Goal: Task Accomplishment & Management: Complete application form

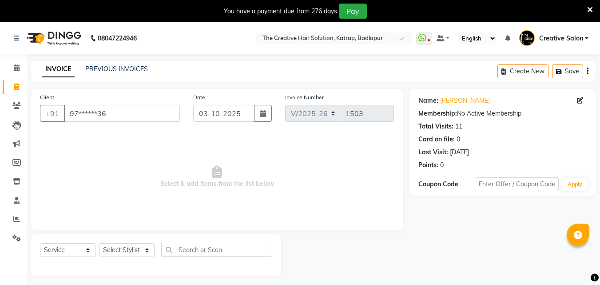
select select "527"
select select "service"
click at [14, 217] on icon at bounding box center [16, 218] width 7 height 7
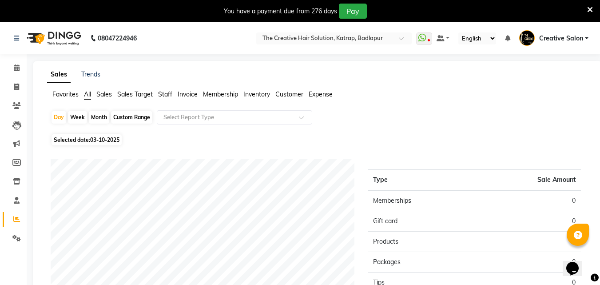
click at [100, 115] on div "Month" at bounding box center [99, 117] width 20 height 12
select select "10"
select select "2025"
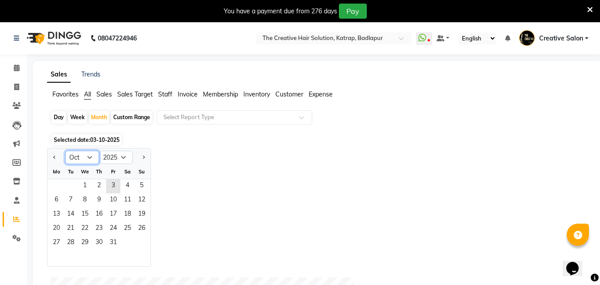
click at [84, 155] on select "Jan Feb Mar Apr May Jun Jul Aug Sep Oct Nov Dec" at bounding box center [82, 156] width 34 height 13
select select "9"
click at [65, 150] on select "Jan Feb Mar Apr May Jun Jul Aug Sep Oct Nov Dec" at bounding box center [82, 156] width 34 height 13
click at [70, 237] on span "30" at bounding box center [70, 243] width 14 height 14
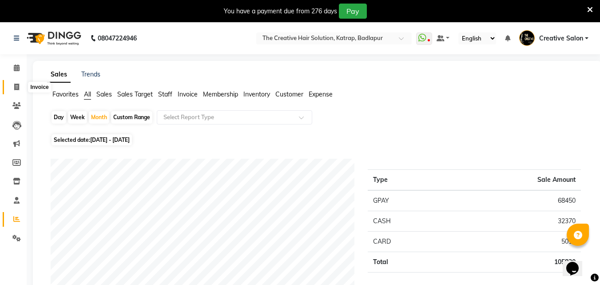
click at [10, 84] on span at bounding box center [17, 87] width 16 height 10
select select "527"
select select "service"
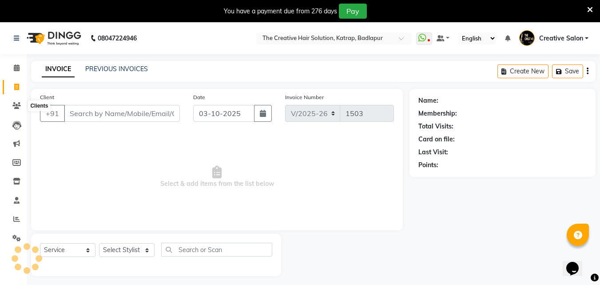
scroll to position [22, 0]
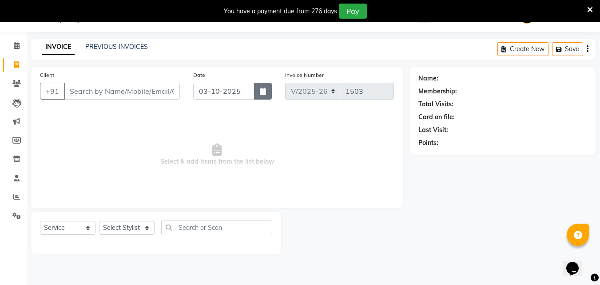
click at [265, 92] on icon "button" at bounding box center [263, 90] width 6 height 7
select select "10"
select select "2025"
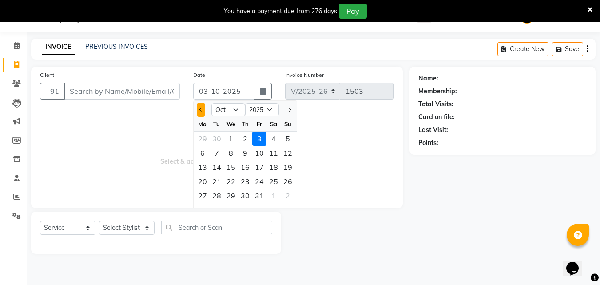
click at [204, 111] on button "Previous month" at bounding box center [201, 110] width 8 height 14
select select "9"
click at [245, 167] on div "18" at bounding box center [245, 167] width 14 height 14
type input "[DATE]"
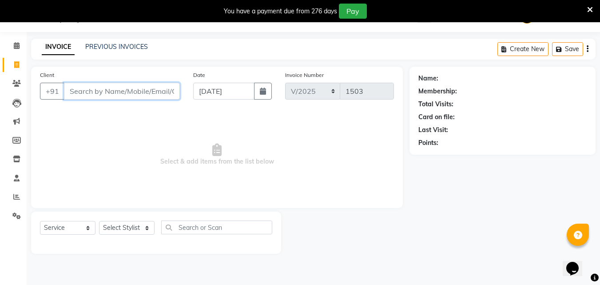
click at [150, 93] on input "Client" at bounding box center [122, 91] width 116 height 17
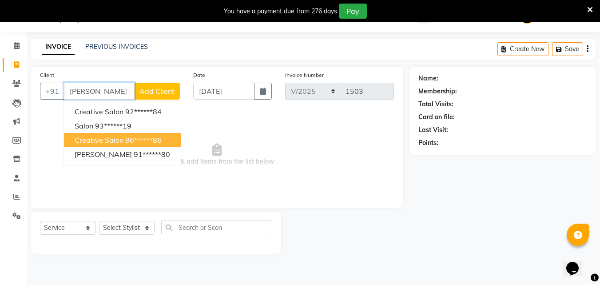
click at [136, 134] on button "creative salon 86******86" at bounding box center [122, 140] width 117 height 14
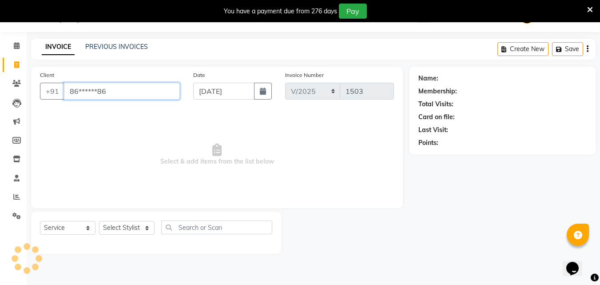
type input "86******86"
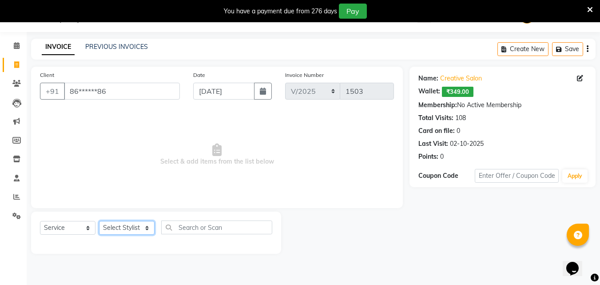
click at [141, 229] on select "Select Stylist Creative Salon Hashan Kam wali neha mule Nisha Payal salman the …" at bounding box center [126, 228] width 55 height 14
select select "43758"
click at [99, 221] on select "Select Stylist Creative Salon Hashan Kam wali neha mule Nisha Payal salman the …" at bounding box center [126, 228] width 55 height 14
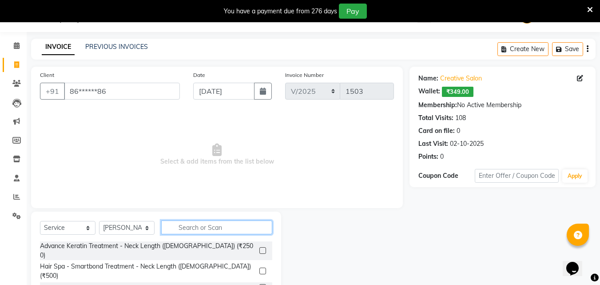
click at [177, 224] on input "text" at bounding box center [216, 227] width 111 height 14
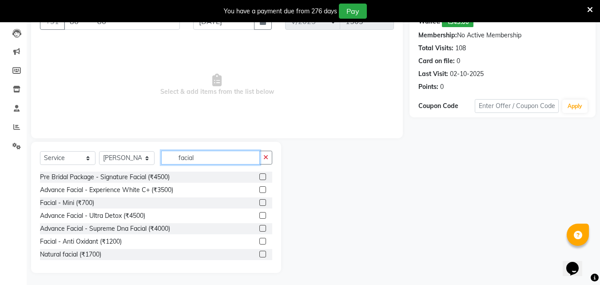
scroll to position [93, 0]
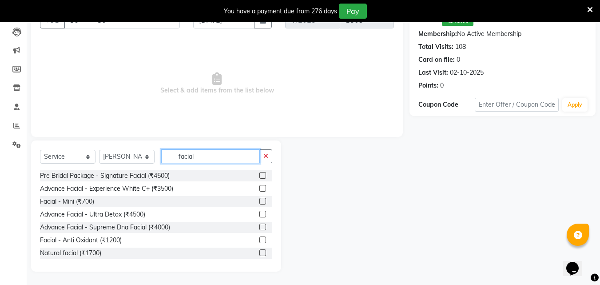
type input "facial"
click at [259, 238] on label at bounding box center [262, 239] width 7 height 7
click at [259, 238] on input "checkbox" at bounding box center [262, 240] width 6 height 6
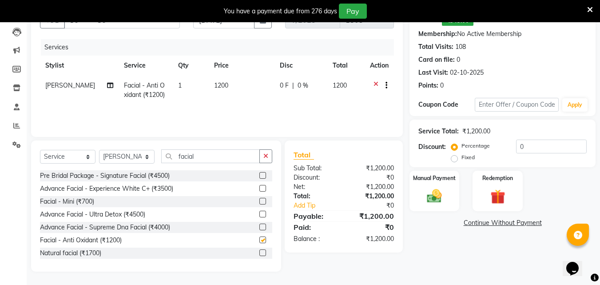
checkbox input "false"
click at [427, 199] on img at bounding box center [434, 196] width 25 height 18
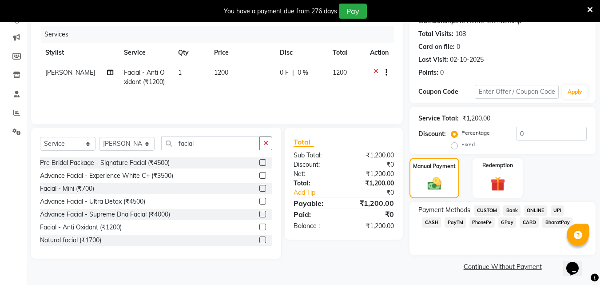
scroll to position [108, 0]
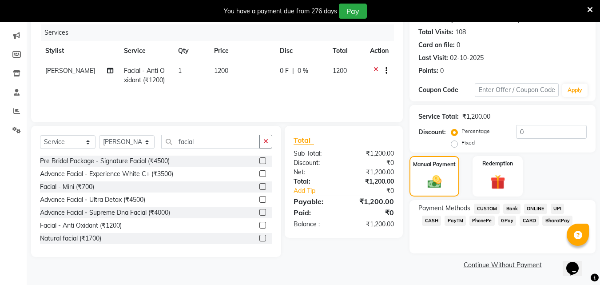
click at [498, 221] on span "GPay" at bounding box center [507, 220] width 18 height 10
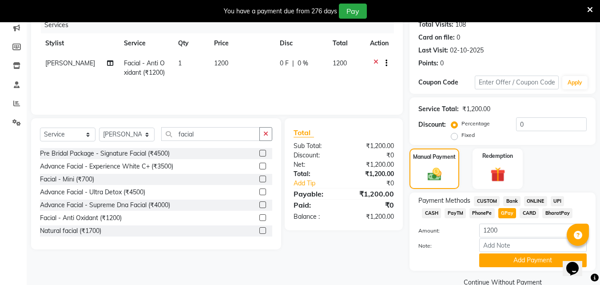
scroll to position [133, 0]
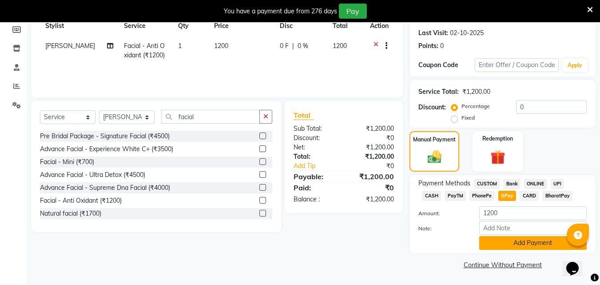
click at [523, 238] on button "Add Payment" at bounding box center [532, 243] width 107 height 14
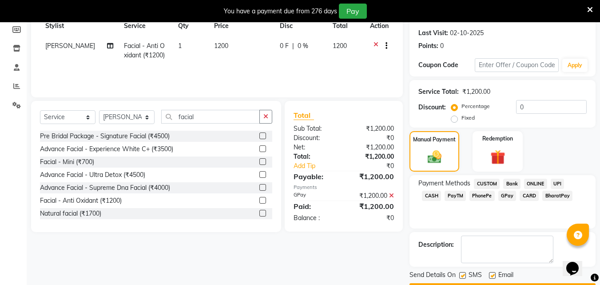
scroll to position [158, 0]
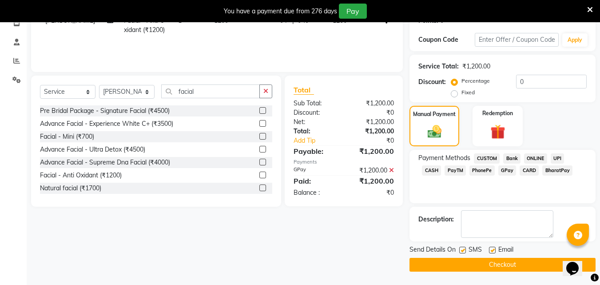
click at [492, 245] on div "Email" at bounding box center [505, 250] width 32 height 11
click at [460, 249] on label at bounding box center [462, 249] width 7 height 7
click at [460, 249] on input "checkbox" at bounding box center [462, 250] width 6 height 6
checkbox input "false"
click at [491, 246] on label at bounding box center [492, 249] width 7 height 7
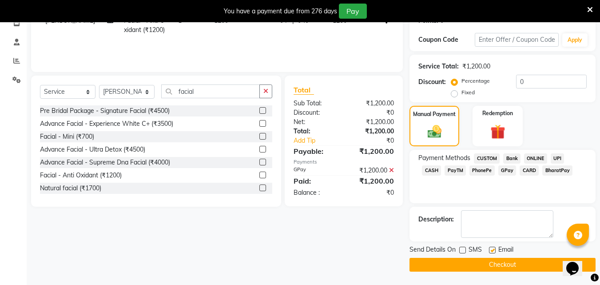
click at [491, 247] on input "checkbox" at bounding box center [492, 250] width 6 height 6
checkbox input "false"
click at [490, 259] on button "Checkout" at bounding box center [502, 264] width 186 height 14
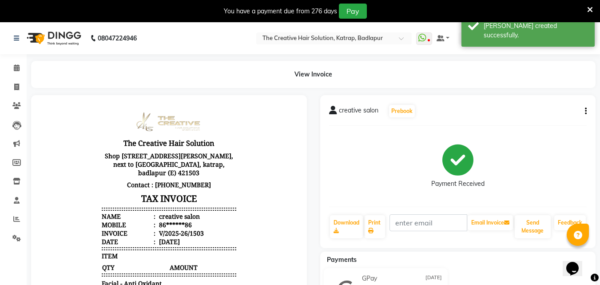
click at [12, 41] on div "08047224946" at bounding box center [75, 38] width 136 height 25
click at [20, 38] on link at bounding box center [18, 38] width 9 height 25
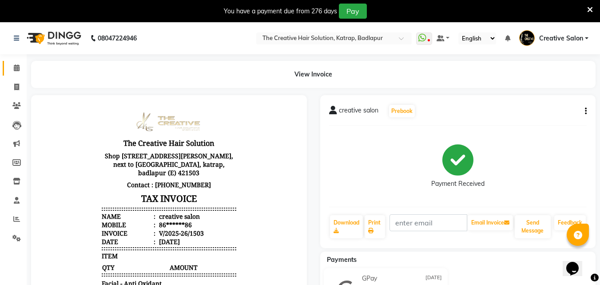
drag, startPoint x: 23, startPoint y: 78, endPoint x: 13, endPoint y: 68, distance: 13.5
click at [16, 65] on ul "Calendar Invoice Clients Leads Marketing Members Inventory Staff Reports Settin…" at bounding box center [13, 155] width 27 height 193
click at [14, 68] on icon at bounding box center [17, 67] width 6 height 7
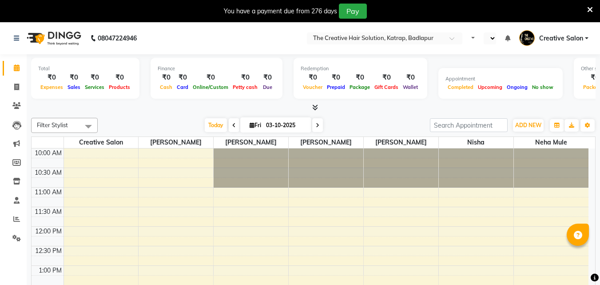
select select "en"
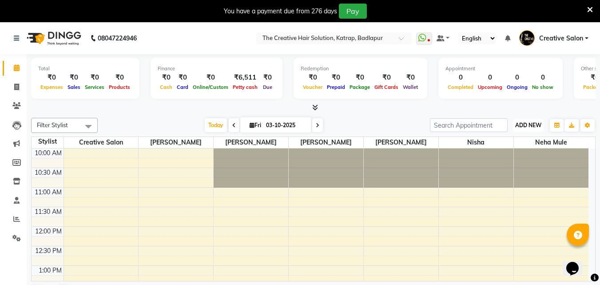
click at [535, 123] on span "ADD NEW" at bounding box center [528, 125] width 26 height 7
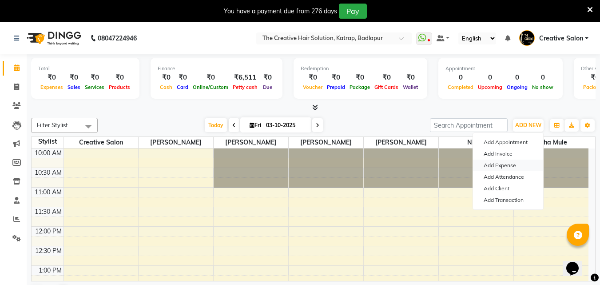
click at [488, 168] on link "Add Expense" at bounding box center [508, 165] width 70 height 12
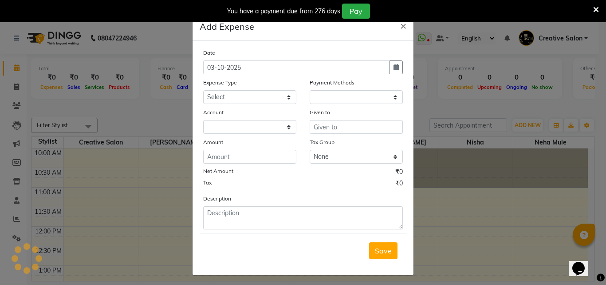
select select "1"
select select "2294"
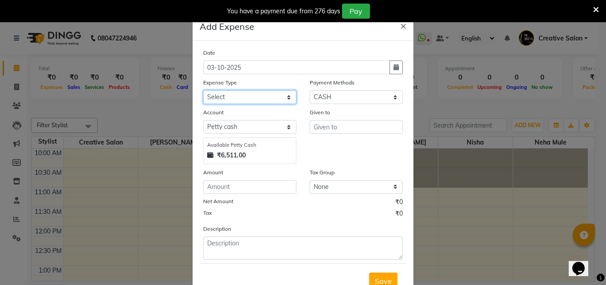
click at [268, 93] on select "Select Advance Salary Bank charges Cash Handed Over to Owner Cash transfer to b…" at bounding box center [249, 97] width 93 height 14
select select "12954"
click at [203, 90] on select "Select Advance Salary Bank charges Cash Handed Over to Owner Cash transfer to b…" at bounding box center [249, 97] width 93 height 14
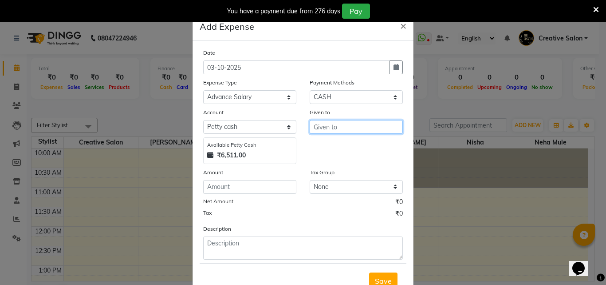
click at [334, 130] on input "text" at bounding box center [356, 127] width 93 height 14
click at [346, 142] on button "Has han" at bounding box center [345, 145] width 70 height 14
type input "[PERSON_NAME]"
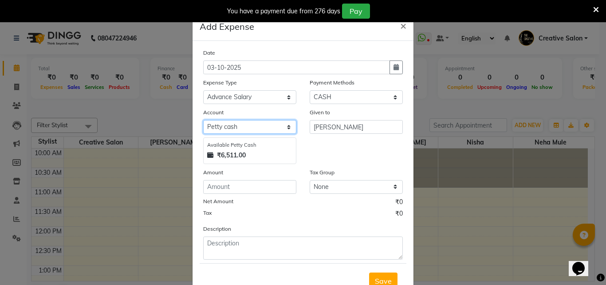
click at [275, 123] on select "Select Default account Petty cash" at bounding box center [249, 127] width 93 height 14
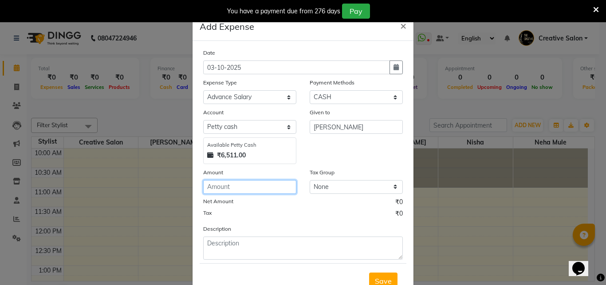
click at [258, 180] on input "number" at bounding box center [249, 187] width 93 height 14
type input "200"
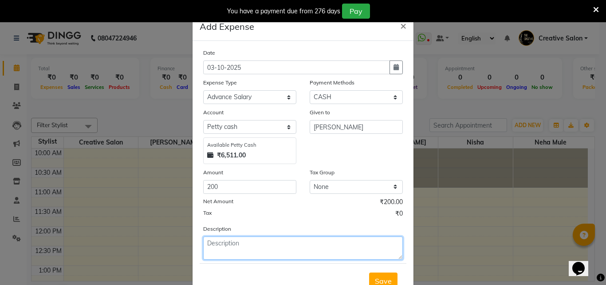
click at [255, 246] on textarea at bounding box center [303, 247] width 200 height 23
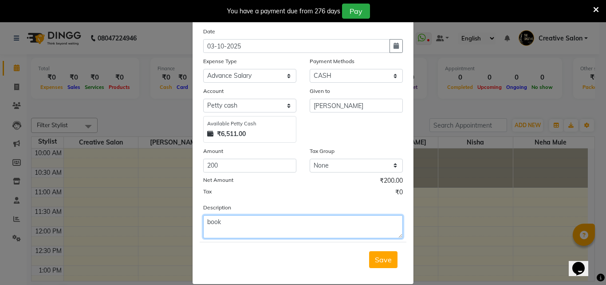
scroll to position [33, 0]
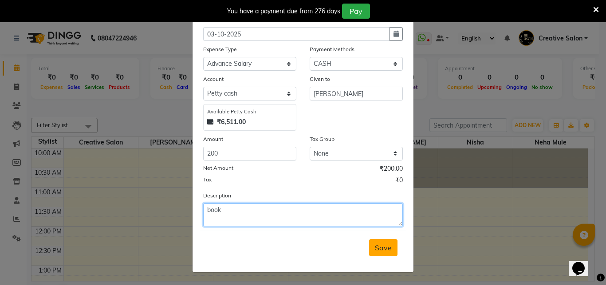
type textarea "book"
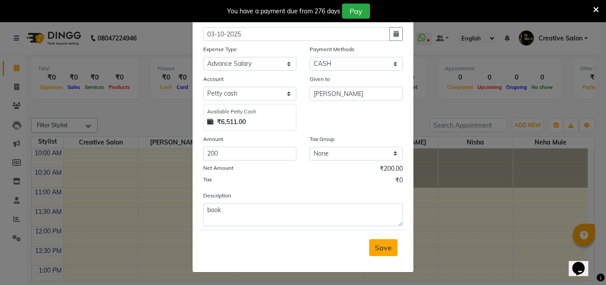
click at [375, 246] on span "Save" at bounding box center [383, 247] width 17 height 9
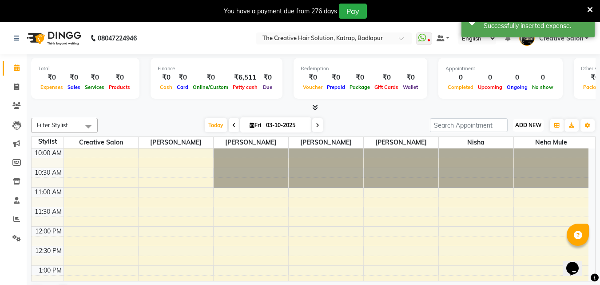
click at [524, 124] on span "ADD NEW" at bounding box center [528, 125] width 26 height 7
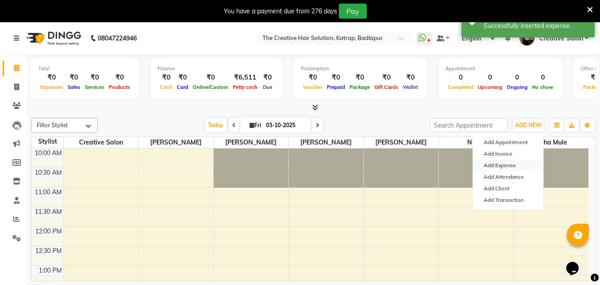
click at [518, 165] on link "Add Expense" at bounding box center [508, 165] width 70 height 12
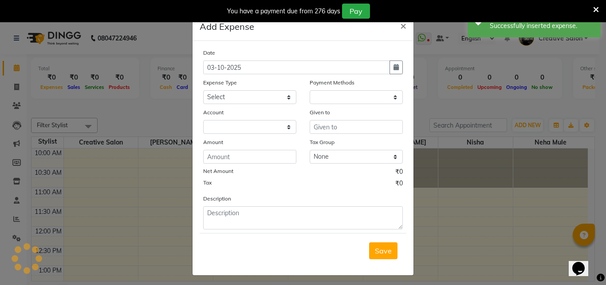
select select "1"
select select "2294"
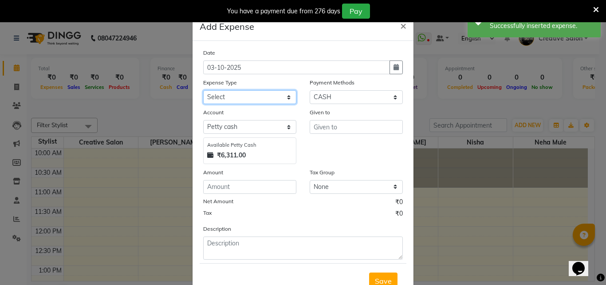
click at [229, 102] on select "Select Advance Salary Bank charges Cash Handed Over to Owner Cash transfer to b…" at bounding box center [249, 97] width 93 height 14
select select "12954"
click at [203, 90] on select "Select Advance Salary Bank charges Cash Handed Over to Owner Cash transfer to b…" at bounding box center [249, 97] width 93 height 14
click at [328, 136] on div "Given to" at bounding box center [356, 135] width 107 height 56
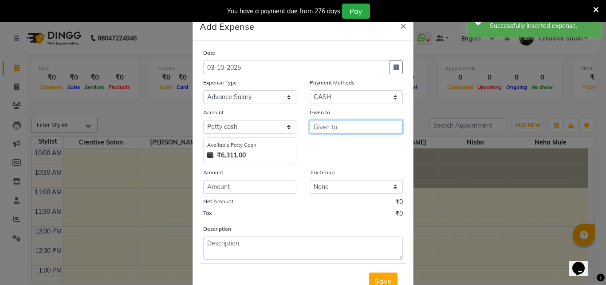
click at [332, 129] on input "text" at bounding box center [356, 127] width 93 height 14
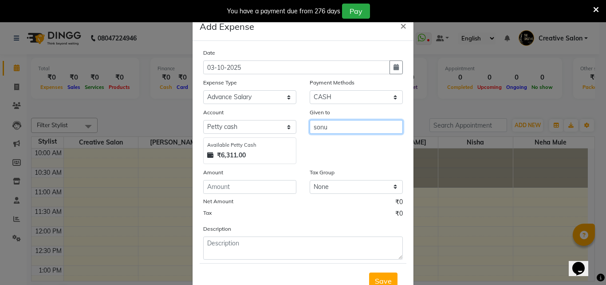
type input "sonu"
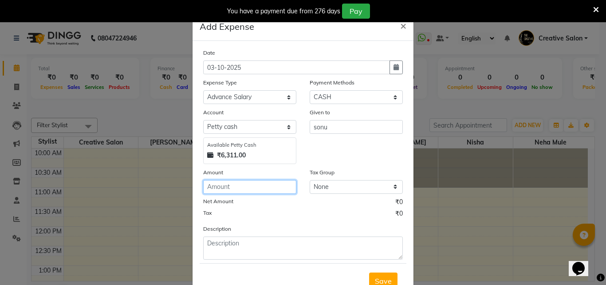
click at [212, 188] on input "number" at bounding box center [249, 187] width 93 height 14
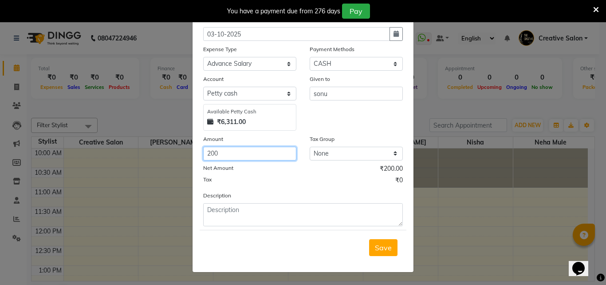
type input "200"
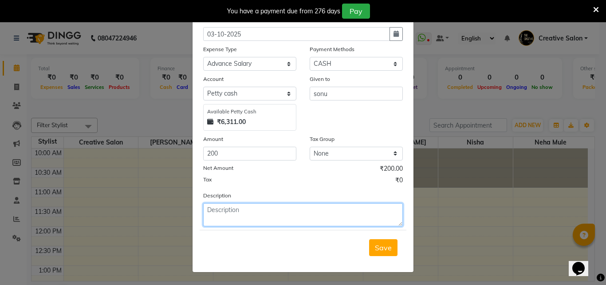
click at [242, 211] on textarea at bounding box center [303, 214] width 200 height 23
type textarea "book"
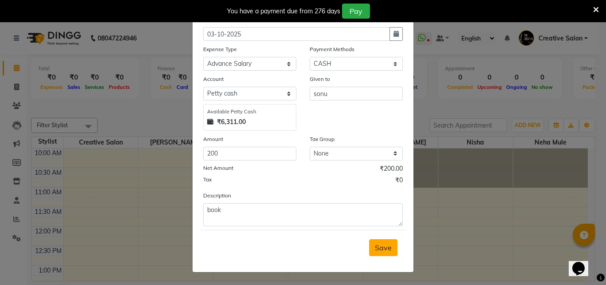
click at [383, 240] on button "Save" at bounding box center [383, 247] width 28 height 17
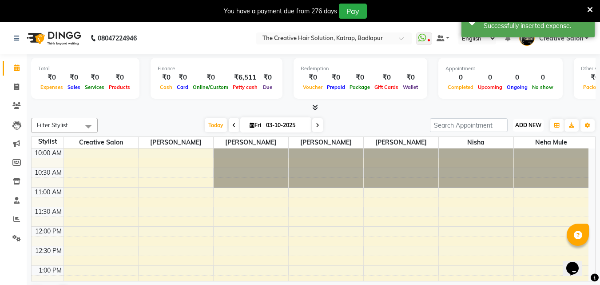
click at [542, 125] on button "ADD NEW Toggle Dropdown" at bounding box center [528, 125] width 31 height 12
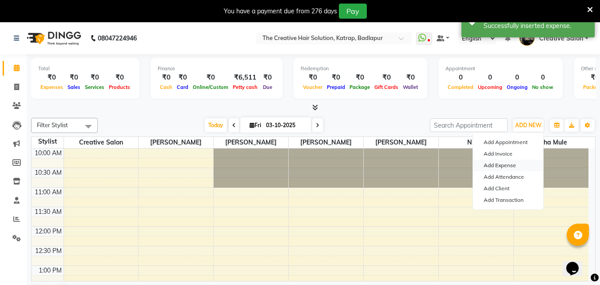
click at [494, 161] on link "Add Expense" at bounding box center [508, 165] width 70 height 12
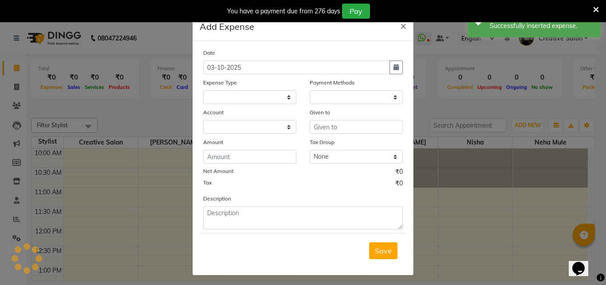
select select "1"
select select "2294"
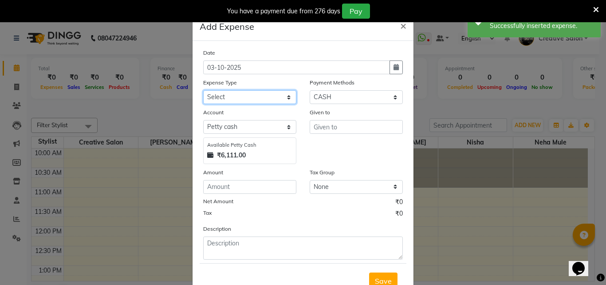
click at [252, 93] on select "Select Advance Salary Bank charges Cash Handed Over to Owner Cash transfer to b…" at bounding box center [249, 97] width 93 height 14
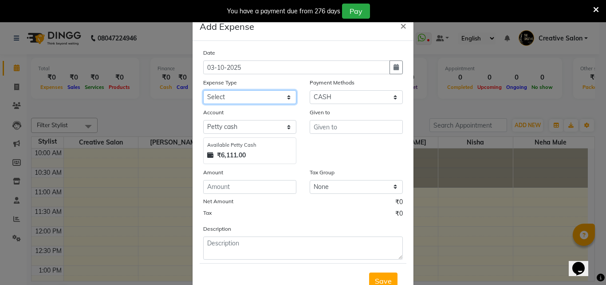
select select "12949"
click at [203, 90] on select "Select Advance Salary Bank charges Cash Handed Over to Owner Cash transfer to b…" at bounding box center [249, 97] width 93 height 14
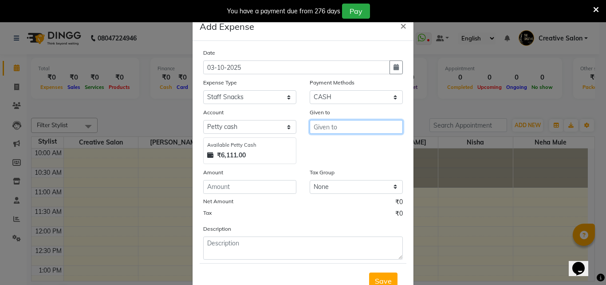
click at [330, 122] on input "text" at bounding box center [356, 127] width 93 height 14
type input "staff and claint"
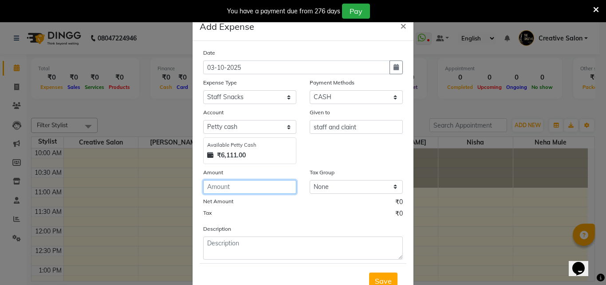
click at [218, 188] on input "number" at bounding box center [249, 187] width 93 height 14
type input "80"
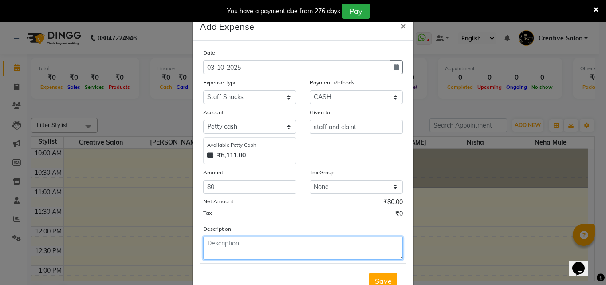
click at [221, 257] on textarea at bounding box center [303, 247] width 200 height 23
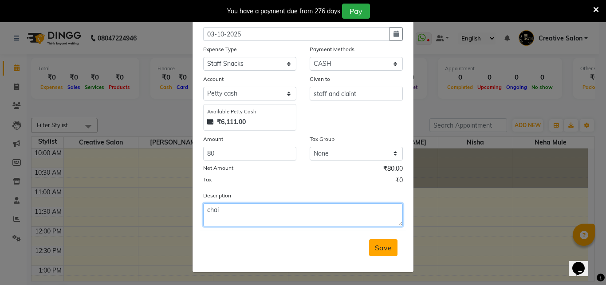
type textarea "chai"
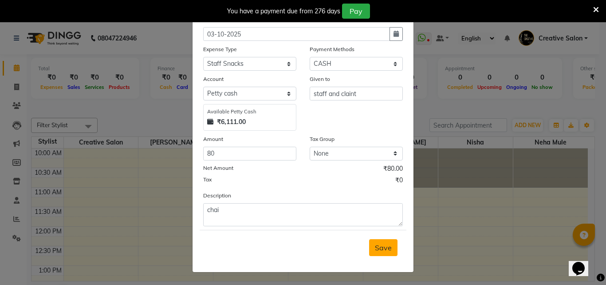
click at [383, 251] on span "Save" at bounding box center [383, 247] width 17 height 9
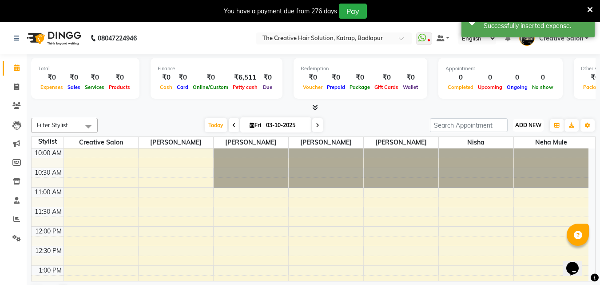
click at [536, 123] on span "ADD NEW" at bounding box center [528, 125] width 26 height 7
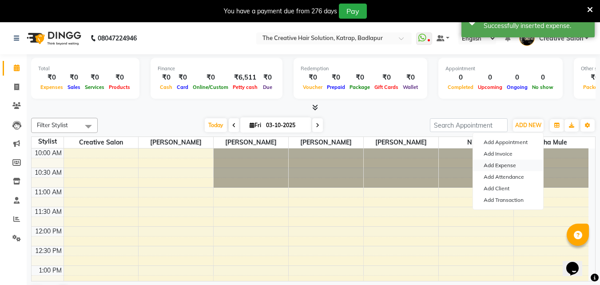
click at [502, 162] on link "Add Expense" at bounding box center [508, 165] width 70 height 12
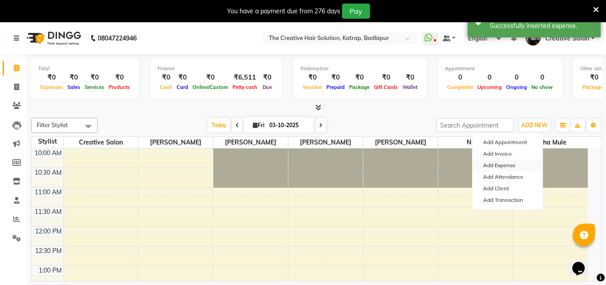
select select "1"
select select "2294"
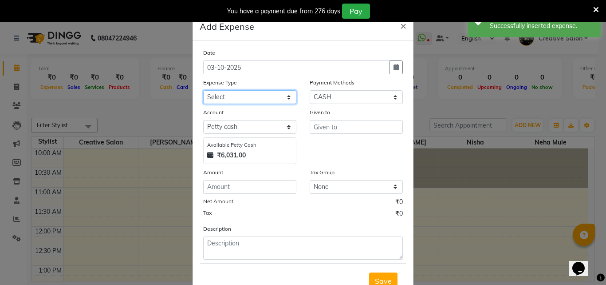
click at [246, 92] on select "Select Advance Salary Bank charges Cash Handed Over to Owner Cash transfer to b…" at bounding box center [249, 97] width 93 height 14
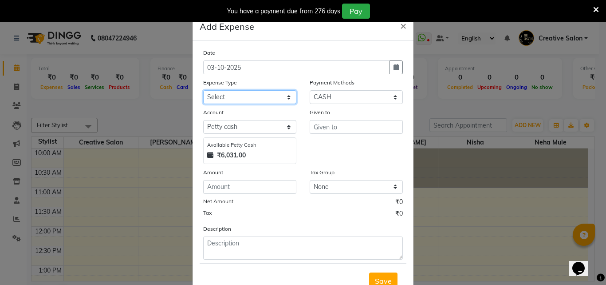
select select "18465"
click at [203, 90] on select "Select Advance Salary Bank charges Cash Handed Over to Owner Cash transfer to b…" at bounding box center [249, 97] width 93 height 14
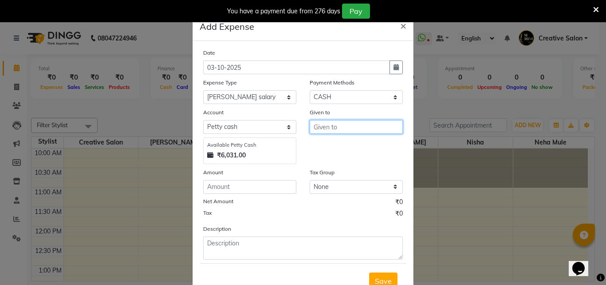
click at [320, 129] on input "text" at bounding box center [356, 127] width 93 height 14
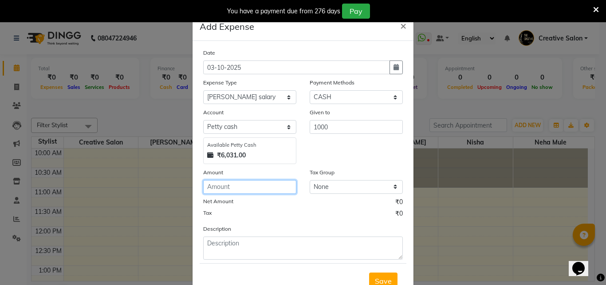
click at [262, 182] on input "number" at bounding box center [249, 187] width 93 height 14
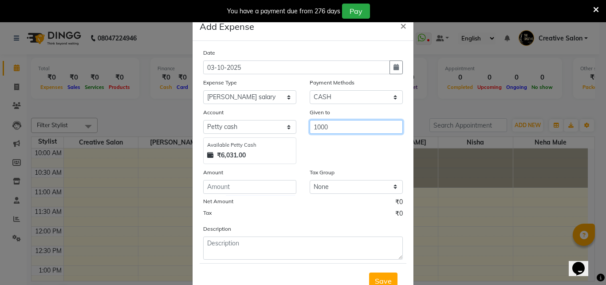
click at [343, 124] on input "1000" at bounding box center [356, 127] width 93 height 14
type input "1"
click at [336, 142] on ngb-highlight "Ka m wali" at bounding box center [354, 145] width 67 height 9
type input "[PERSON_NAME]"
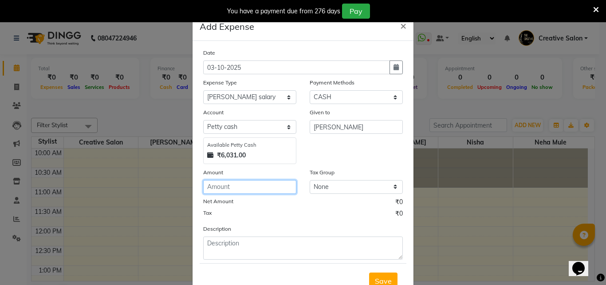
click at [242, 180] on input "number" at bounding box center [249, 187] width 93 height 14
type input "1000"
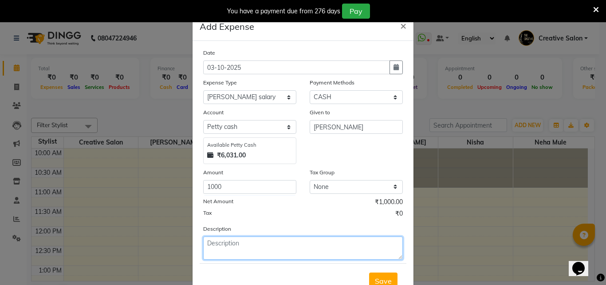
click at [250, 250] on textarea at bounding box center [303, 247] width 200 height 23
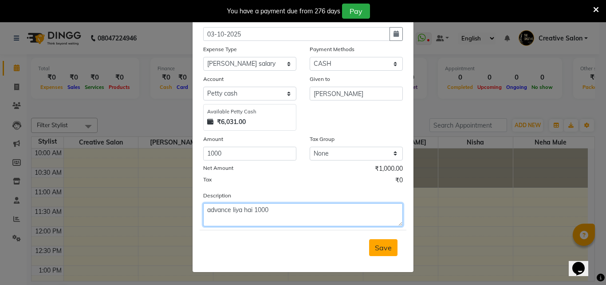
type textarea "advance liya hai 1000"
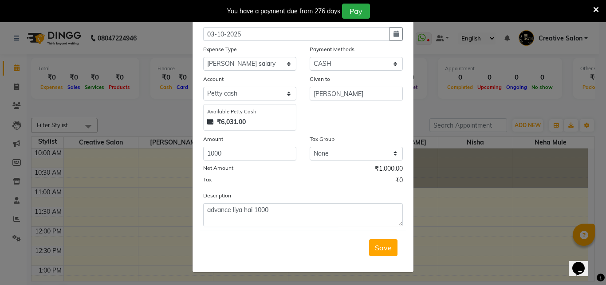
click at [385, 249] on span "Save" at bounding box center [383, 247] width 17 height 9
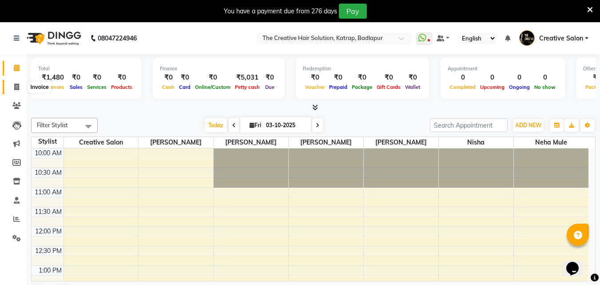
click at [11, 86] on span at bounding box center [17, 87] width 16 height 10
select select "527"
select select "service"
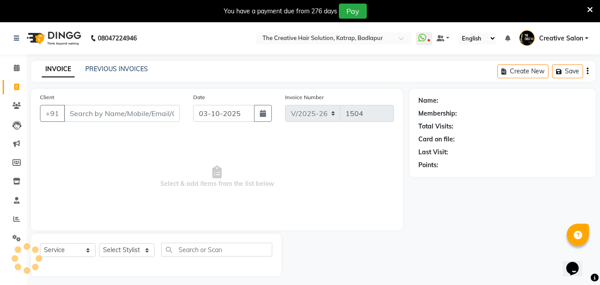
click at [91, 113] on input "Client" at bounding box center [122, 113] width 116 height 17
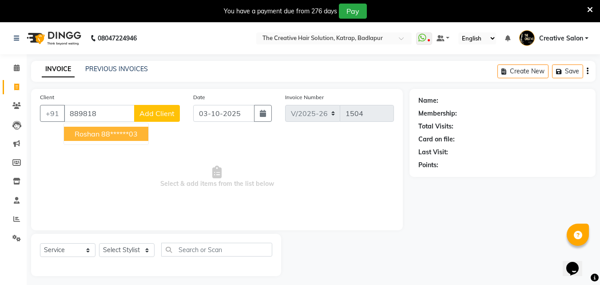
click at [104, 138] on button "roshan 88******03" at bounding box center [106, 133] width 84 height 14
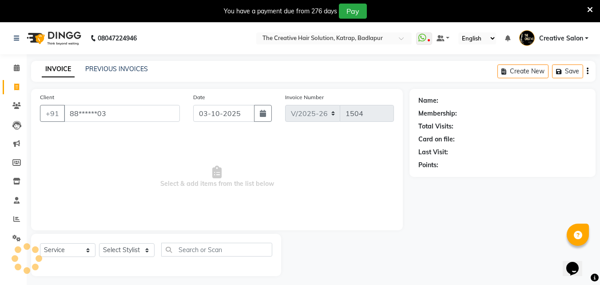
type input "88******03"
click at [127, 227] on div "Client +91 88******03 Date 03-10-2025 Invoice Number V/2025 V/2025-26 1504 Sele…" at bounding box center [216, 159] width 371 height 141
click at [125, 241] on div "Select Service Product Membership Package Voucher Prepaid Gift Card Select Styl…" at bounding box center [156, 254] width 250 height 42
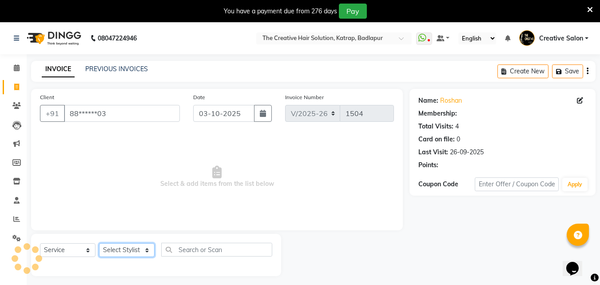
click at [123, 253] on select "Select Stylist Creative Salon Hashan Kam wali neha mule Nisha Payal salman the …" at bounding box center [126, 250] width 55 height 14
select select "1: Object"
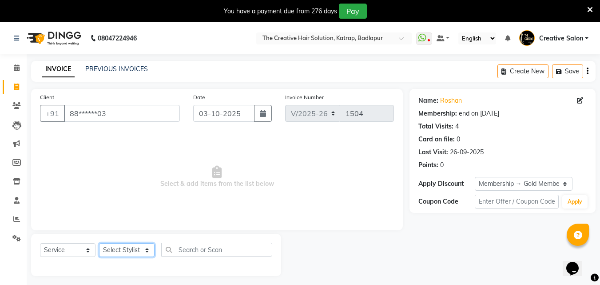
select select "10933"
click at [99, 243] on select "Select Stylist Creative Salon Hashan Kam wali neha mule Nisha Payal salman the …" at bounding box center [126, 250] width 55 height 14
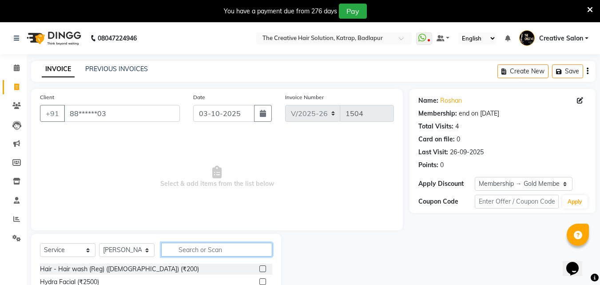
click at [191, 251] on input "text" at bounding box center [216, 249] width 111 height 14
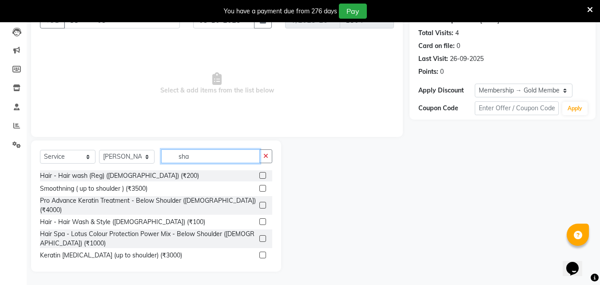
scroll to position [30, 0]
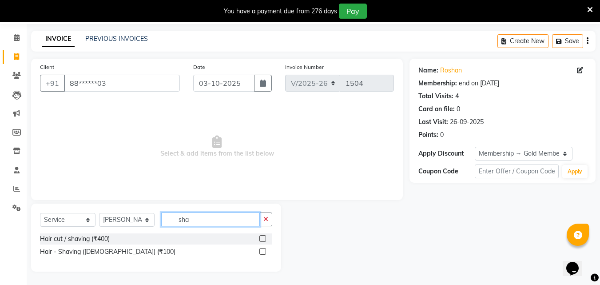
type input "sha"
click at [263, 251] on label at bounding box center [262, 251] width 7 height 7
click at [263, 251] on input "checkbox" at bounding box center [262, 252] width 6 height 6
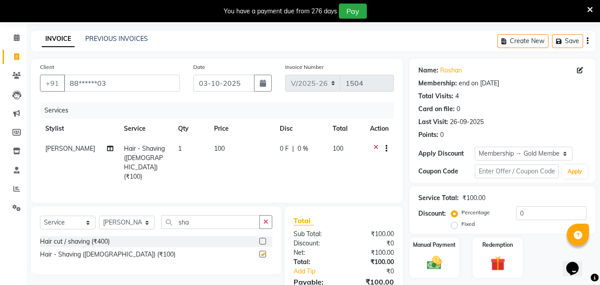
checkbox input "false"
click at [217, 162] on td "100" at bounding box center [242, 162] width 66 height 48
select select "10933"
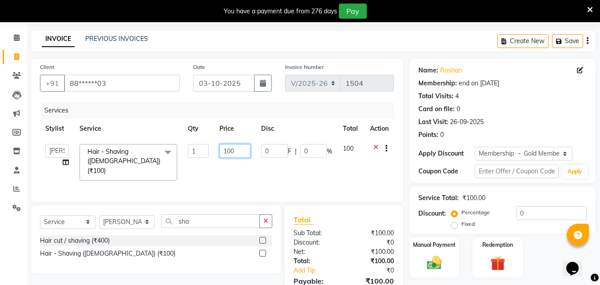
click at [234, 153] on input "100" at bounding box center [234, 151] width 31 height 14
click at [230, 152] on input "100" at bounding box center [234, 151] width 31 height 14
type input "150"
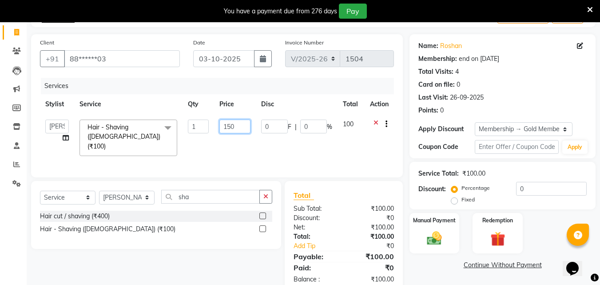
scroll to position [74, 0]
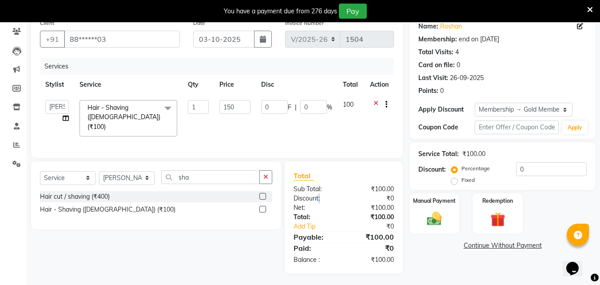
click at [320, 200] on div "Discount:" at bounding box center [315, 198] width 57 height 9
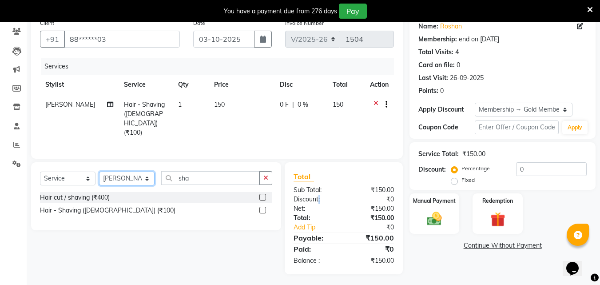
click at [141, 176] on select "Select Stylist Creative Salon Hashan Kam wali neha mule Nisha Payal salman the …" at bounding box center [126, 178] width 55 height 14
select select "92282"
click at [99, 171] on select "Select Stylist Creative Salon Hashan Kam wali neha mule Nisha Payal salman the …" at bounding box center [126, 178] width 55 height 14
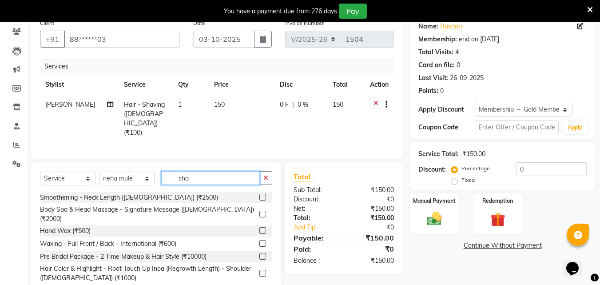
click at [235, 171] on input "sha" at bounding box center [210, 178] width 99 height 14
type input "s"
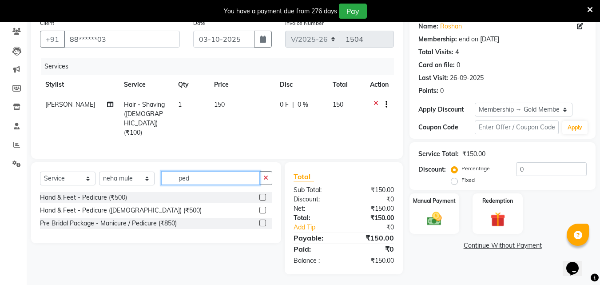
type input "ped"
click at [260, 220] on label at bounding box center [262, 222] width 7 height 7
click at [260, 220] on input "checkbox" at bounding box center [262, 223] width 6 height 6
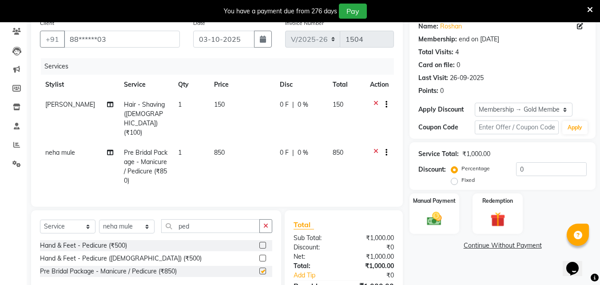
checkbox input "false"
drag, startPoint x: 206, startPoint y: 115, endPoint x: 206, endPoint y: 130, distance: 14.2
click at [209, 120] on td "150" at bounding box center [242, 119] width 66 height 48
select select "10933"
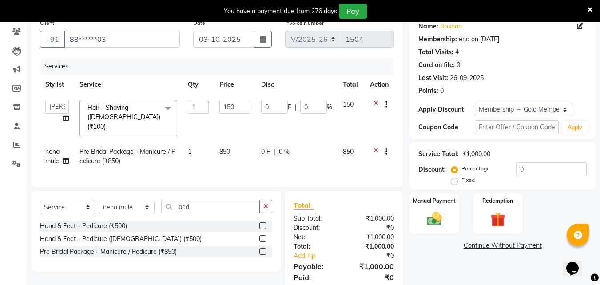
click at [236, 142] on td "850" at bounding box center [234, 156] width 41 height 29
select select "92282"
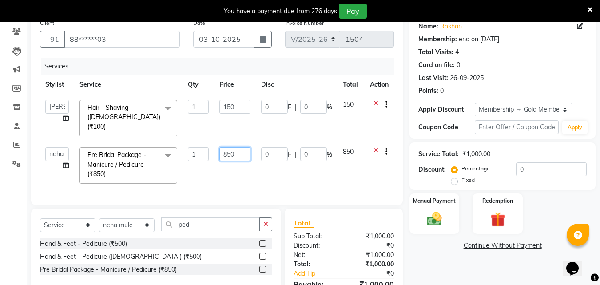
click at [229, 147] on input "850" at bounding box center [234, 154] width 31 height 14
type input "760"
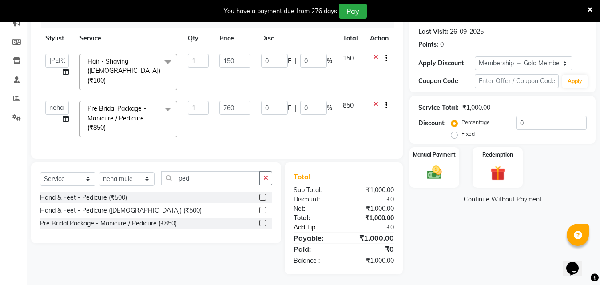
scroll to position [103, 0]
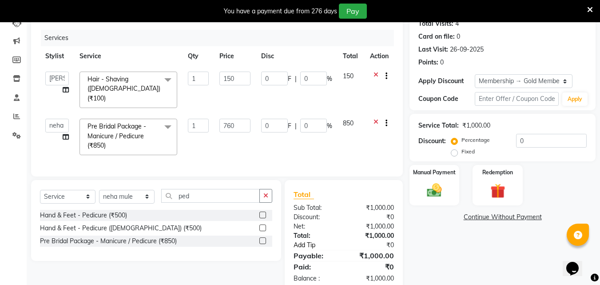
click at [348, 240] on link "Add Tip" at bounding box center [320, 244] width 66 height 9
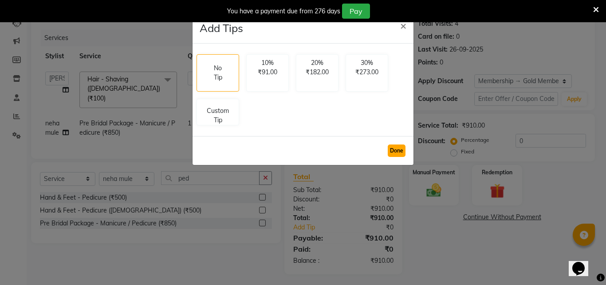
click at [399, 147] on button "Done" at bounding box center [397, 150] width 18 height 12
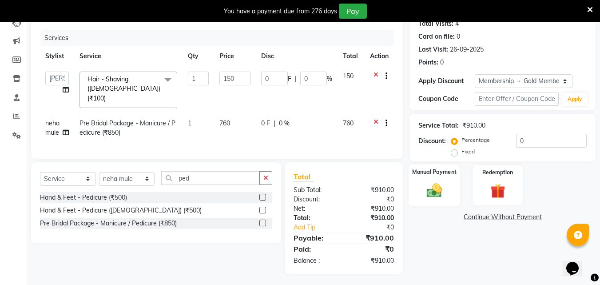
click at [433, 194] on img at bounding box center [434, 190] width 25 height 18
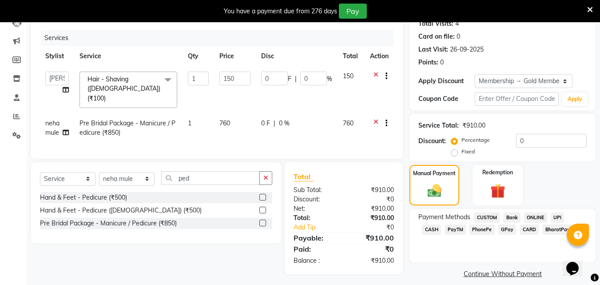
scroll to position [111, 0]
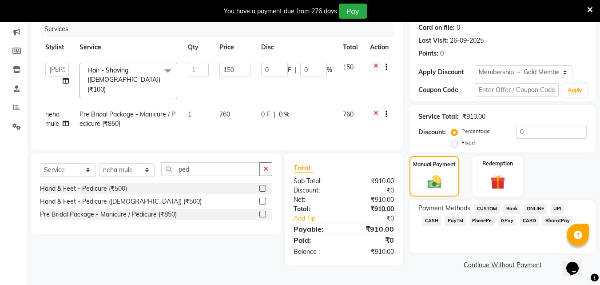
click at [441, 215] on span "CASH" at bounding box center [431, 220] width 19 height 10
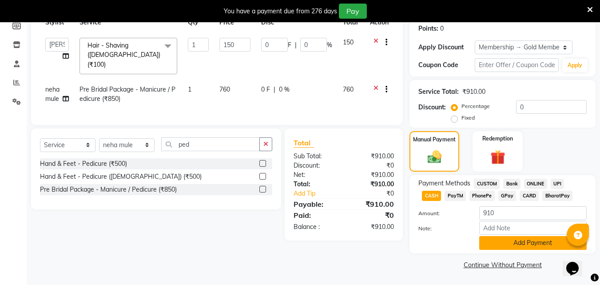
click at [538, 240] on button "Add Payment" at bounding box center [532, 243] width 107 height 14
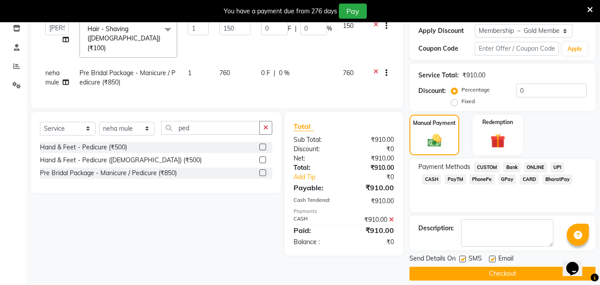
scroll to position [162, 0]
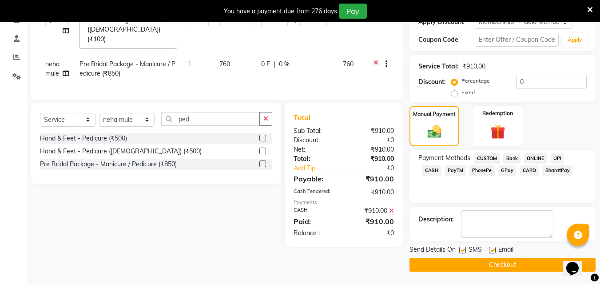
click at [489, 265] on button "Checkout" at bounding box center [502, 264] width 186 height 14
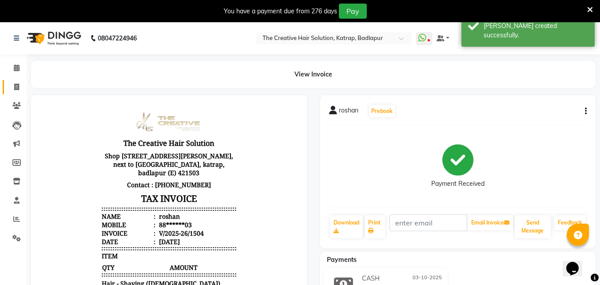
click at [17, 84] on li "Invoice" at bounding box center [13, 87] width 27 height 19
click at [17, 84] on icon at bounding box center [16, 86] width 5 height 7
select select "service"
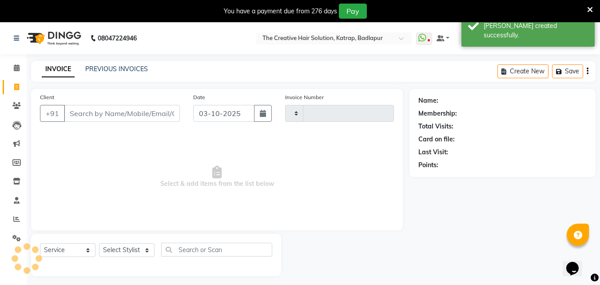
scroll to position [22, 0]
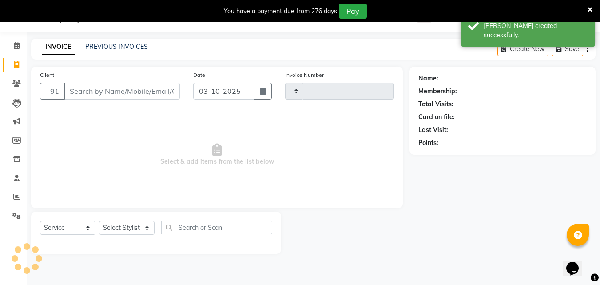
type input "1505"
select select "527"
click at [89, 85] on input "Client" at bounding box center [122, 91] width 116 height 17
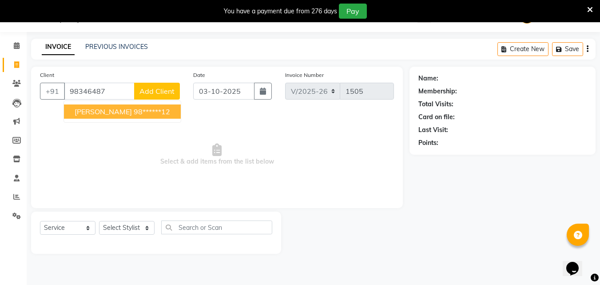
click at [134, 111] on ngb-highlight "98******12" at bounding box center [152, 111] width 36 height 9
type input "98******12"
select select "1: Object"
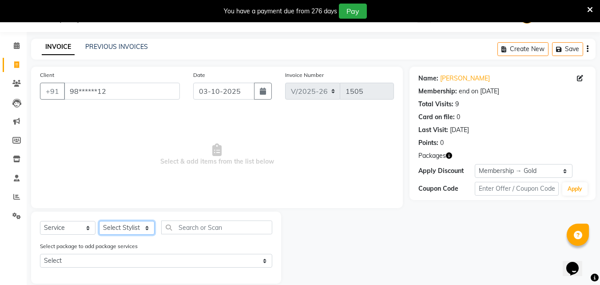
click at [120, 229] on select "Select Stylist Creative Salon Hashan Kam wali neha mule Nisha Payal salman the …" at bounding box center [126, 228] width 55 height 14
select select "43758"
click at [99, 221] on select "Select Stylist Creative Salon Hashan Kam wali neha mule Nisha Payal salman the …" at bounding box center [126, 228] width 55 height 14
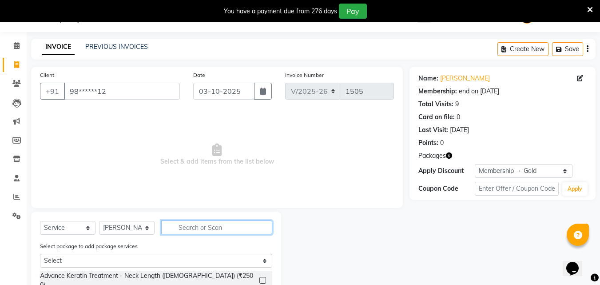
click at [179, 224] on input "text" at bounding box center [216, 227] width 111 height 14
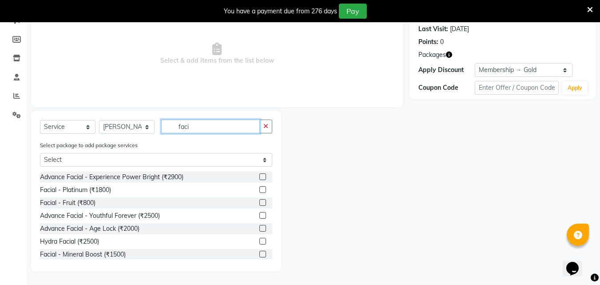
scroll to position [104, 0]
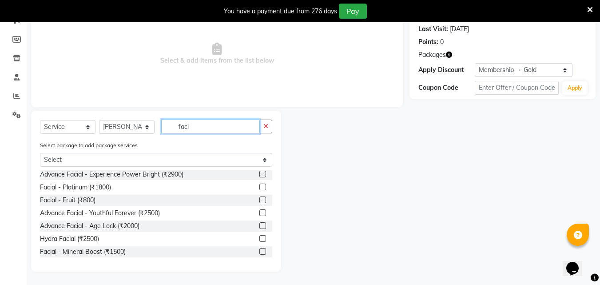
type input "faci"
click at [259, 237] on label at bounding box center [262, 238] width 7 height 7
click at [259, 237] on input "checkbox" at bounding box center [262, 239] width 6 height 6
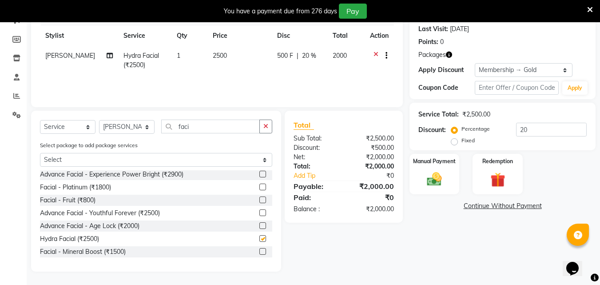
checkbox input "false"
click at [439, 172] on img at bounding box center [434, 179] width 25 height 18
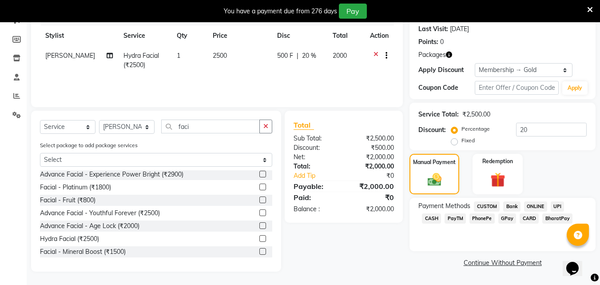
click at [498, 221] on span "GPay" at bounding box center [507, 218] width 18 height 10
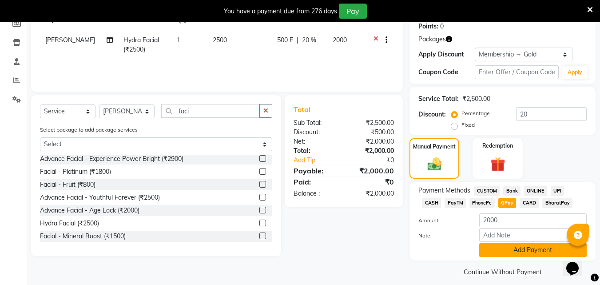
scroll to position [146, 0]
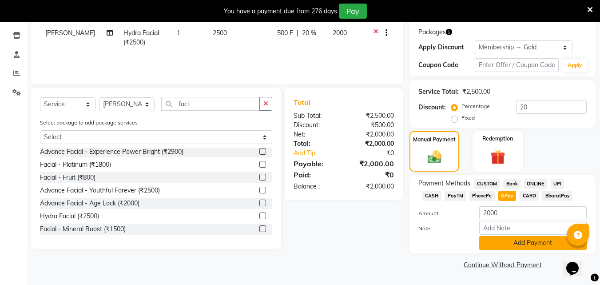
click at [503, 241] on button "Add Payment" at bounding box center [532, 243] width 107 height 14
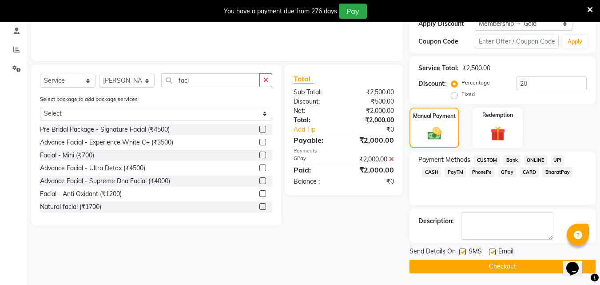
scroll to position [171, 0]
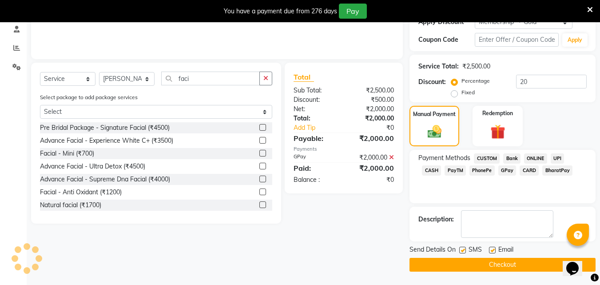
click at [464, 265] on button "Checkout" at bounding box center [502, 264] width 186 height 14
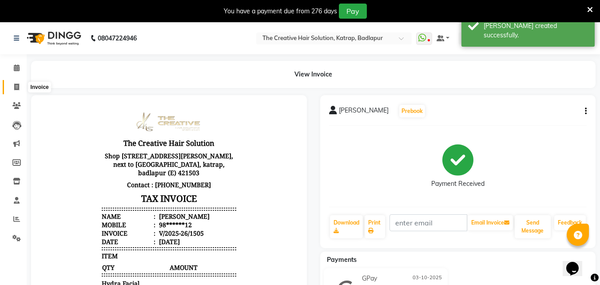
click at [22, 83] on span at bounding box center [17, 87] width 16 height 10
select select "service"
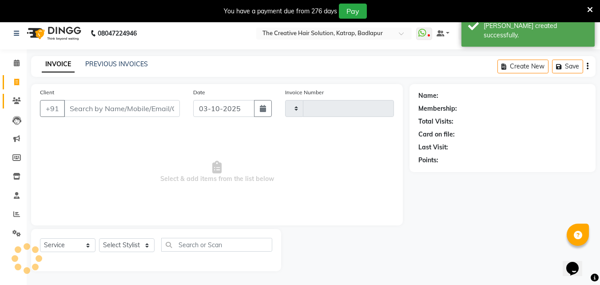
type input "1506"
select select "527"
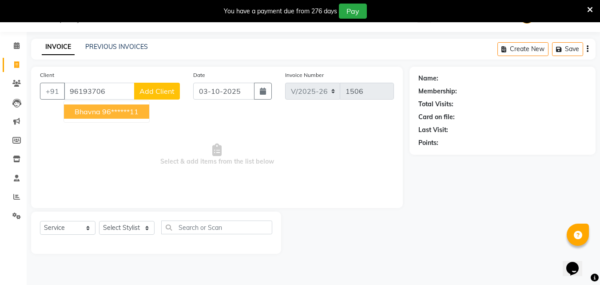
click at [125, 107] on ngb-highlight "96******11" at bounding box center [120, 111] width 36 height 9
type input "96******11"
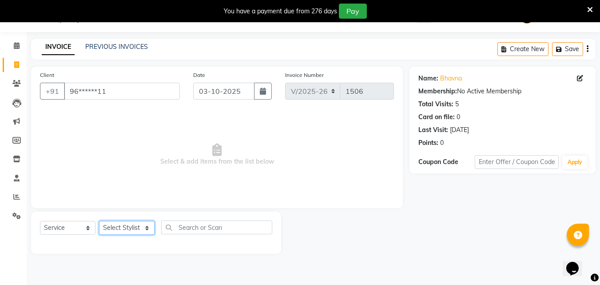
click at [139, 230] on select "Select Stylist Creative Salon Hashan Kam wali neha mule Nisha Payal salman the …" at bounding box center [126, 228] width 55 height 14
select select "10933"
click at [99, 221] on select "Select Stylist Creative Salon Hashan Kam wali neha mule Nisha Payal salman the …" at bounding box center [126, 228] width 55 height 14
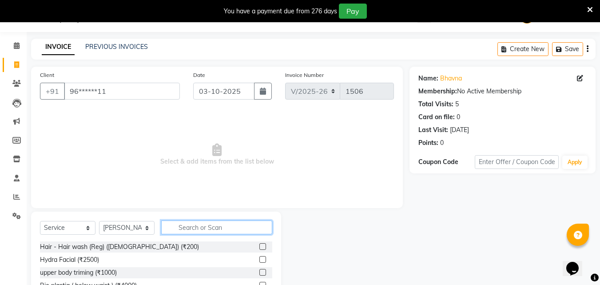
click at [190, 221] on input "text" at bounding box center [216, 227] width 111 height 14
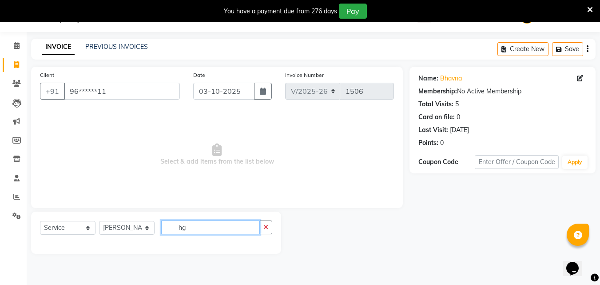
type input "h"
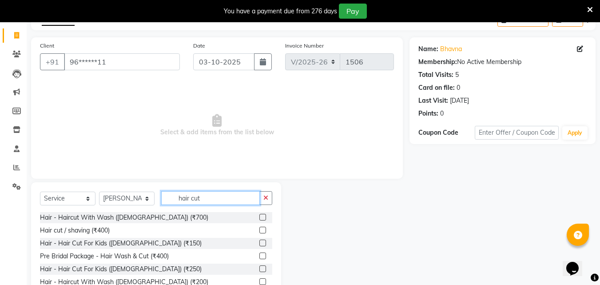
scroll to position [82, 0]
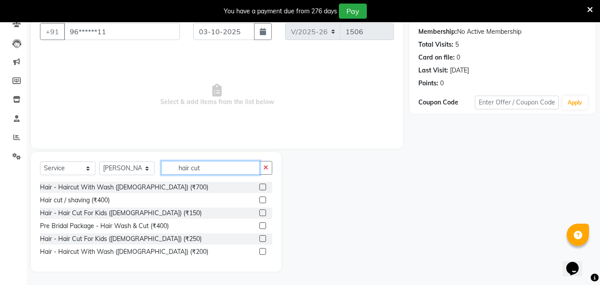
type input "hair cut"
click at [262, 240] on label at bounding box center [262, 238] width 7 height 7
click at [262, 240] on input "checkbox" at bounding box center [262, 239] width 6 height 6
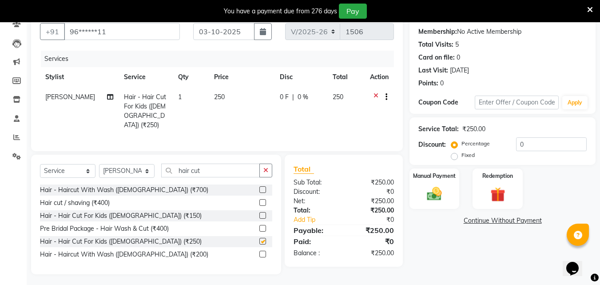
checkbox input "false"
click at [209, 86] on th "Price" at bounding box center [242, 77] width 66 height 20
click at [219, 100] on span "250" at bounding box center [219, 97] width 11 height 8
select select "10933"
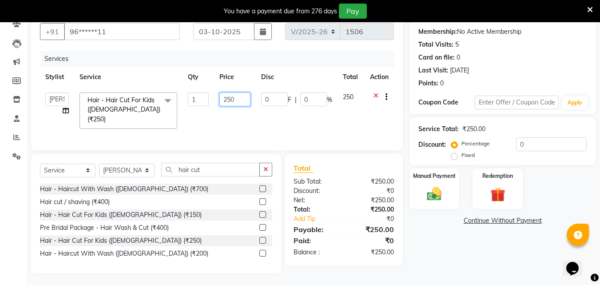
click at [226, 98] on input "250" at bounding box center [234, 99] width 31 height 14
type input "350"
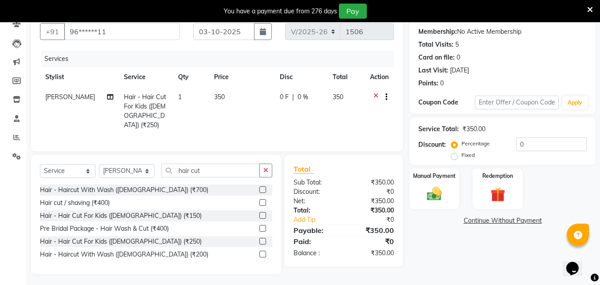
click at [393, 217] on div "₹0" at bounding box center [376, 219] width 47 height 9
click at [443, 188] on img at bounding box center [434, 194] width 25 height 18
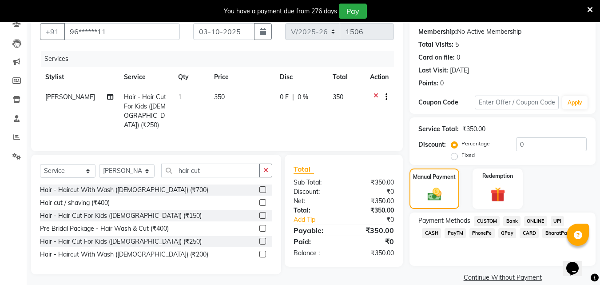
scroll to position [94, 0]
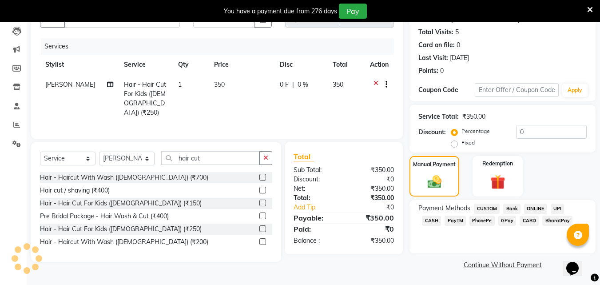
click at [441, 215] on span "CASH" at bounding box center [431, 220] width 19 height 10
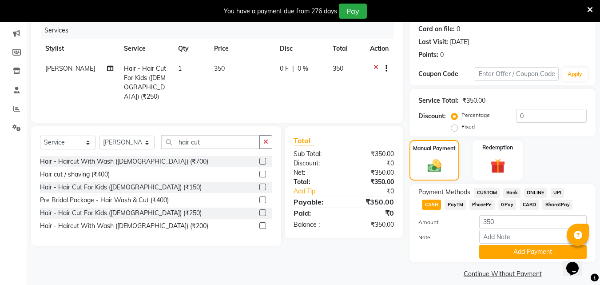
scroll to position [119, 0]
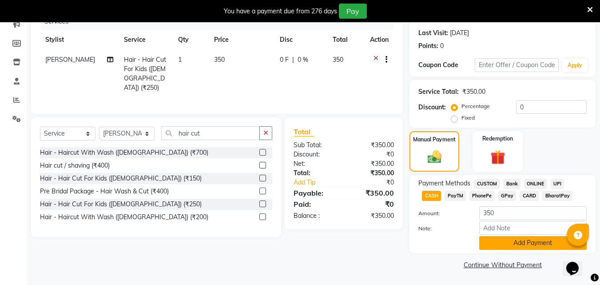
click at [552, 238] on button "Add Payment" at bounding box center [532, 243] width 107 height 14
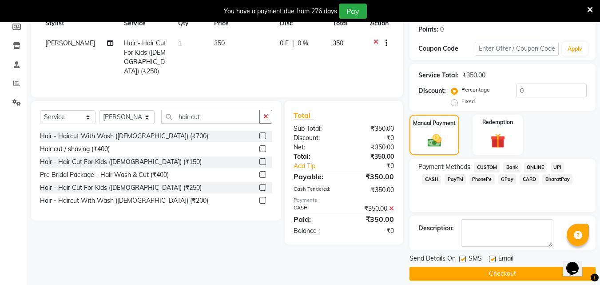
scroll to position [144, 0]
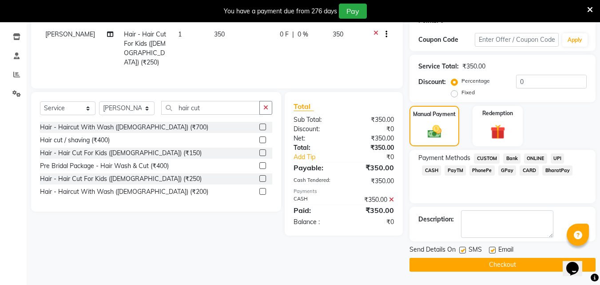
click at [528, 265] on button "Checkout" at bounding box center [502, 264] width 186 height 14
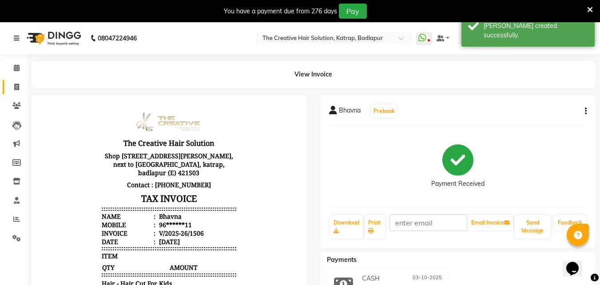
click at [20, 81] on link "Invoice" at bounding box center [13, 87] width 21 height 15
select select "service"
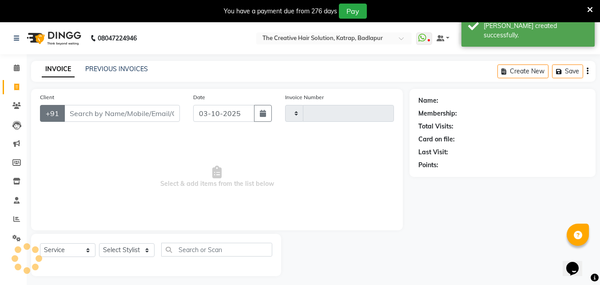
type input "1507"
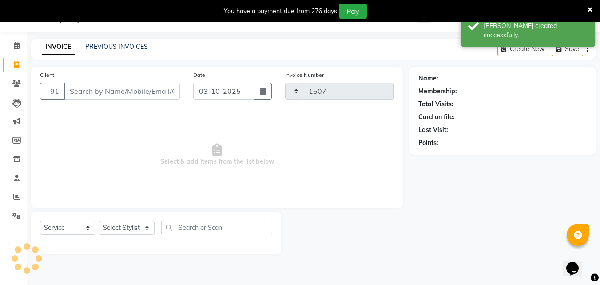
select select "527"
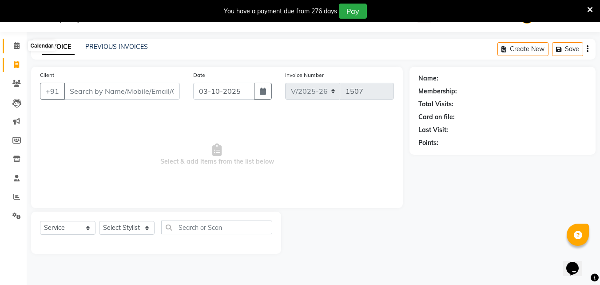
click at [14, 41] on span at bounding box center [17, 46] width 16 height 10
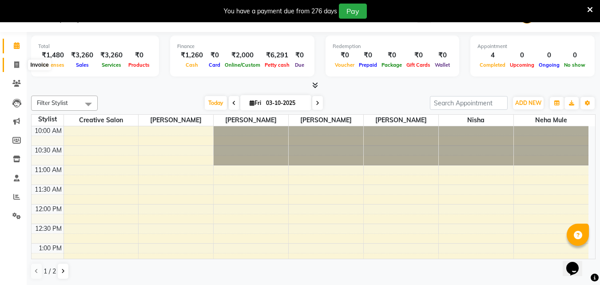
click at [16, 60] on span at bounding box center [17, 65] width 16 height 10
select select "service"
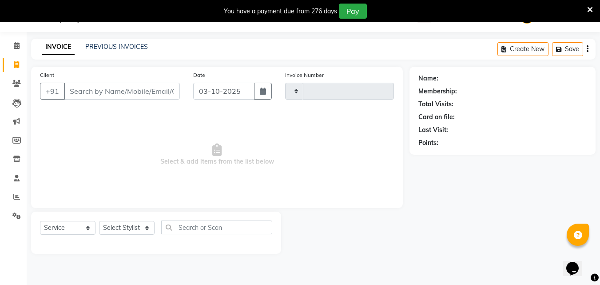
type input "1507"
select select "527"
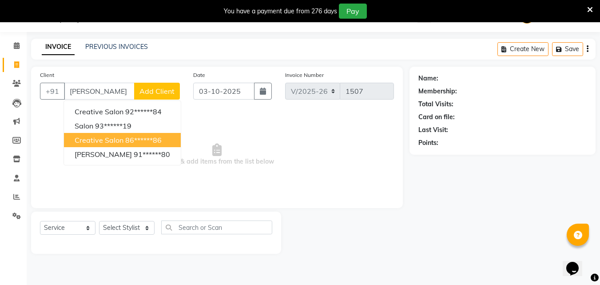
click at [91, 142] on span "creative salon" at bounding box center [99, 139] width 49 height 9
type input "86******86"
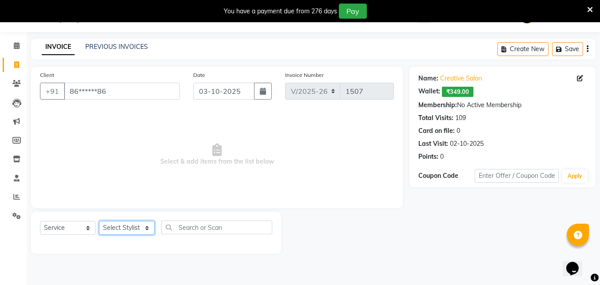
click at [133, 226] on select "Select Stylist Creative Salon Hashan Kam wali neha mule Nisha Payal salman the …" at bounding box center [126, 228] width 55 height 14
select select "10933"
click at [99, 221] on select "Select Stylist Creative Salon Hashan Kam wali neha mule Nisha Payal salman the …" at bounding box center [126, 228] width 55 height 14
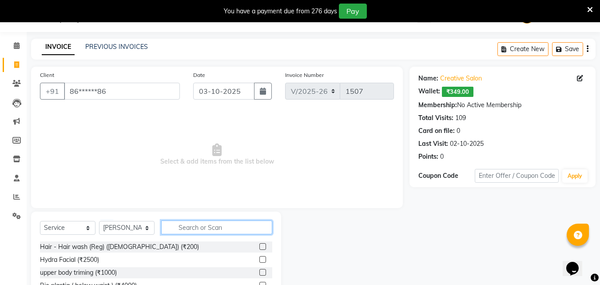
click at [217, 221] on input "text" at bounding box center [216, 227] width 111 height 14
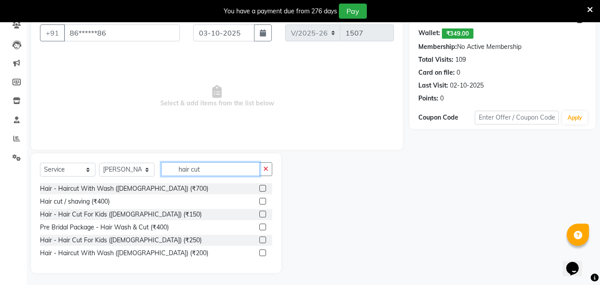
scroll to position [82, 0]
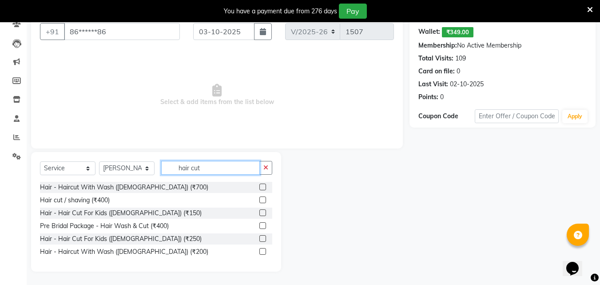
type input "hair cut"
click at [265, 251] on label at bounding box center [262, 251] width 7 height 7
click at [265, 251] on input "checkbox" at bounding box center [262, 252] width 6 height 6
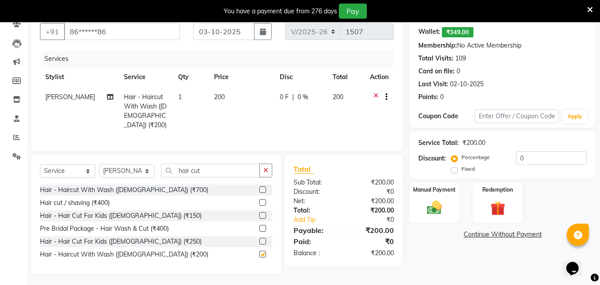
checkbox input "false"
click at [439, 204] on img at bounding box center [434, 207] width 25 height 18
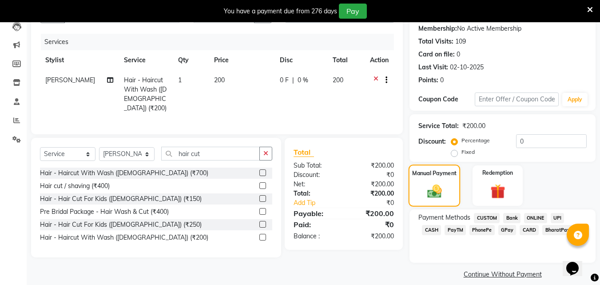
scroll to position [108, 0]
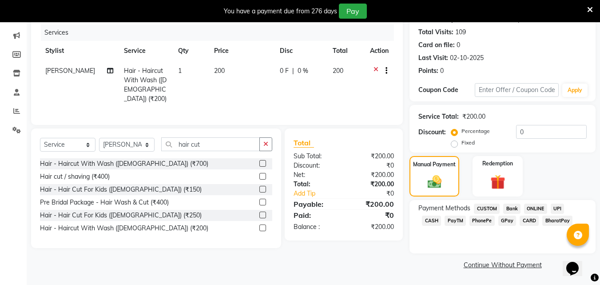
click at [498, 222] on span "GPay" at bounding box center [507, 220] width 18 height 10
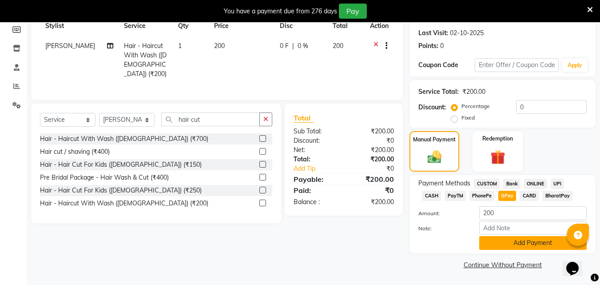
click at [496, 241] on button "Add Payment" at bounding box center [532, 243] width 107 height 14
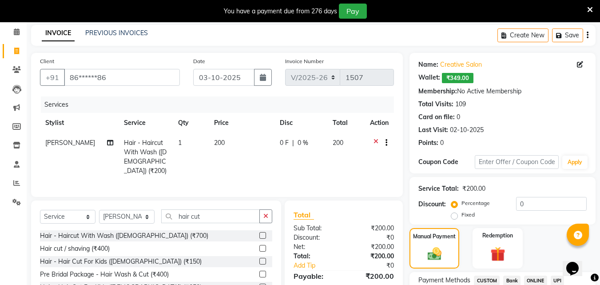
scroll to position [158, 0]
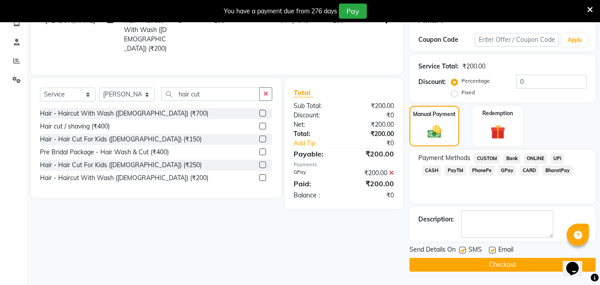
click at [418, 259] on button "Checkout" at bounding box center [502, 264] width 186 height 14
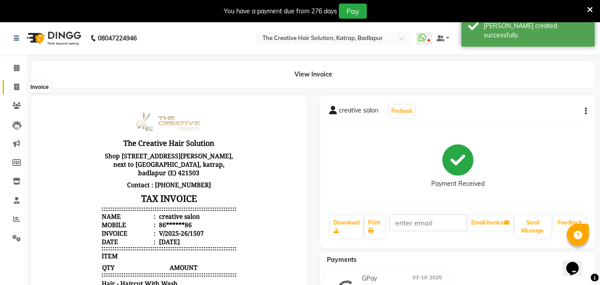
click at [12, 90] on span at bounding box center [17, 87] width 16 height 10
select select "527"
select select "service"
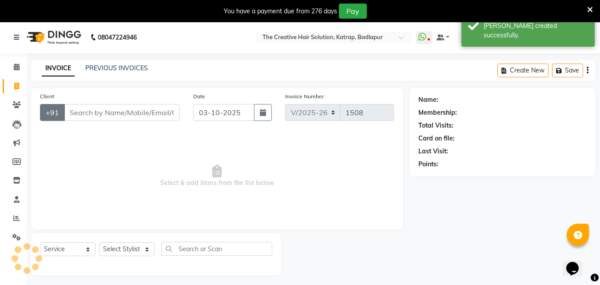
scroll to position [22, 0]
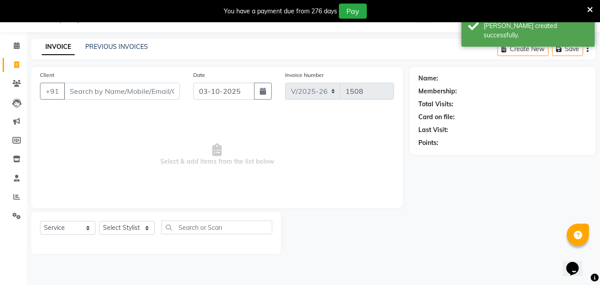
click at [138, 94] on input "Client" at bounding box center [122, 91] width 116 height 17
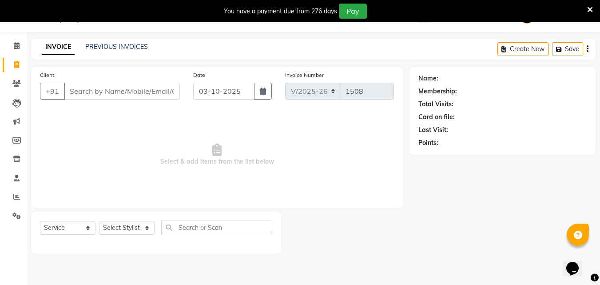
click at [166, 80] on div "Client +91" at bounding box center [109, 88] width 153 height 36
